Goal: Task Accomplishment & Management: Use online tool/utility

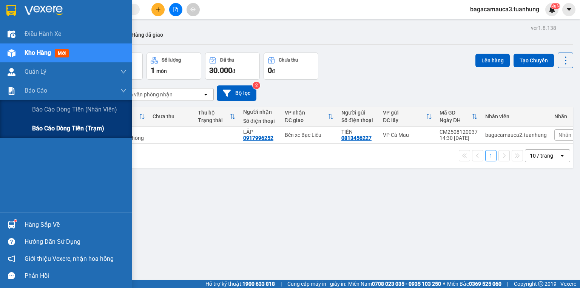
click at [44, 130] on span "Báo cáo dòng tiền (trạm)" at bounding box center [68, 128] width 72 height 9
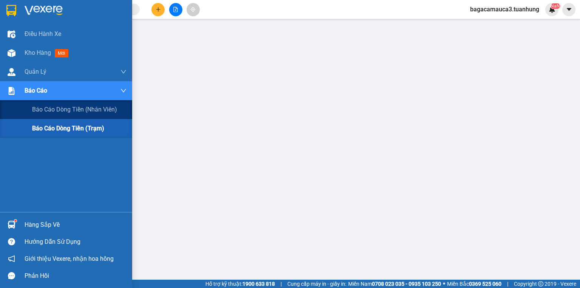
click at [40, 124] on span "Báo cáo dòng tiền (trạm)" at bounding box center [68, 128] width 72 height 9
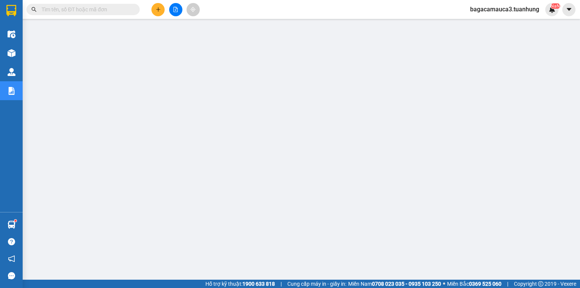
scroll to position [30, 0]
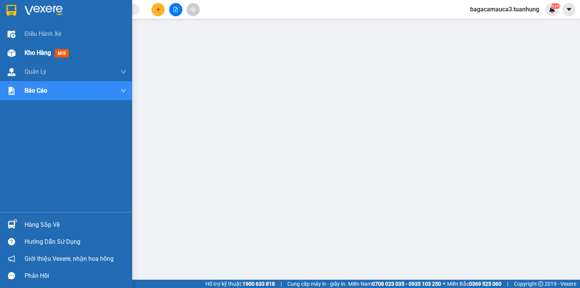
click at [13, 50] on img at bounding box center [12, 53] width 8 height 8
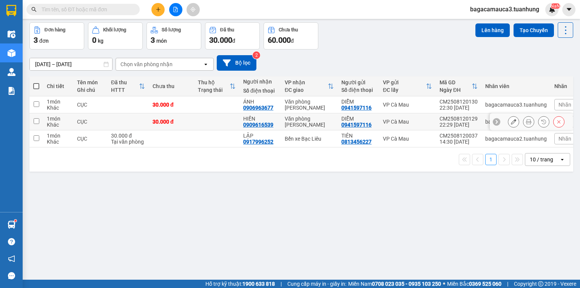
click at [209, 122] on td at bounding box center [216, 121] width 45 height 17
checkbox input "true"
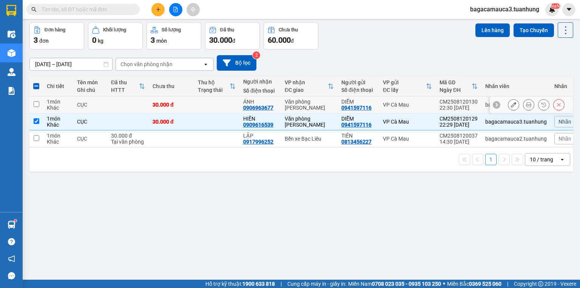
click at [215, 105] on td at bounding box center [216, 104] width 45 height 17
checkbox input "true"
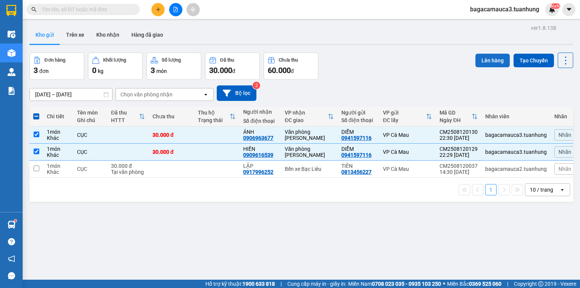
click at [490, 56] on button "Lên hàng" at bounding box center [493, 61] width 34 height 14
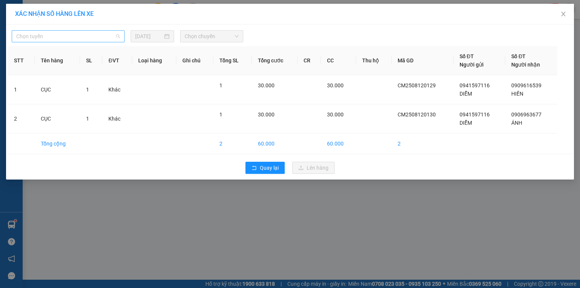
click at [54, 30] on div "Chọn tuyến" at bounding box center [68, 36] width 113 height 12
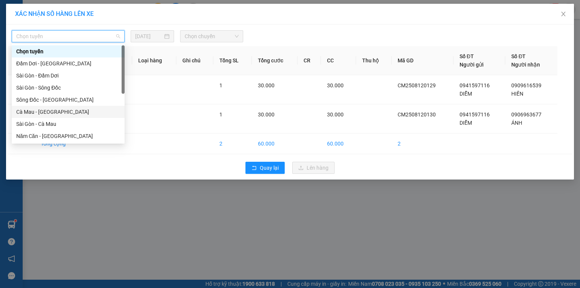
click at [49, 111] on div "Cà Mau - [GEOGRAPHIC_DATA]" at bounding box center [68, 112] width 104 height 8
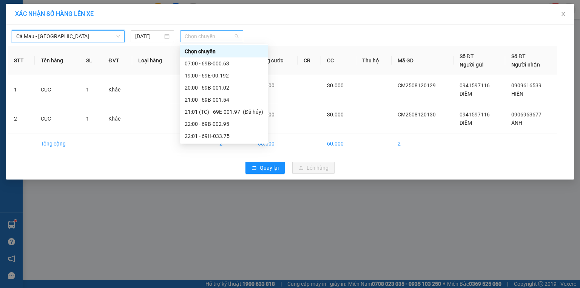
click at [212, 40] on span "Chọn chuyến" at bounding box center [212, 36] width 54 height 11
click at [219, 75] on div "19:00 - 69E-00.192" at bounding box center [224, 75] width 79 height 8
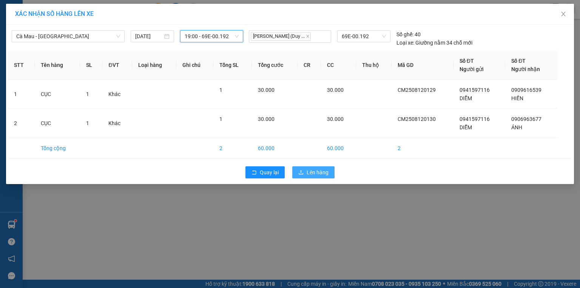
click at [307, 171] on span "Lên hàng" at bounding box center [318, 172] width 22 height 8
